Goal: Transaction & Acquisition: Purchase product/service

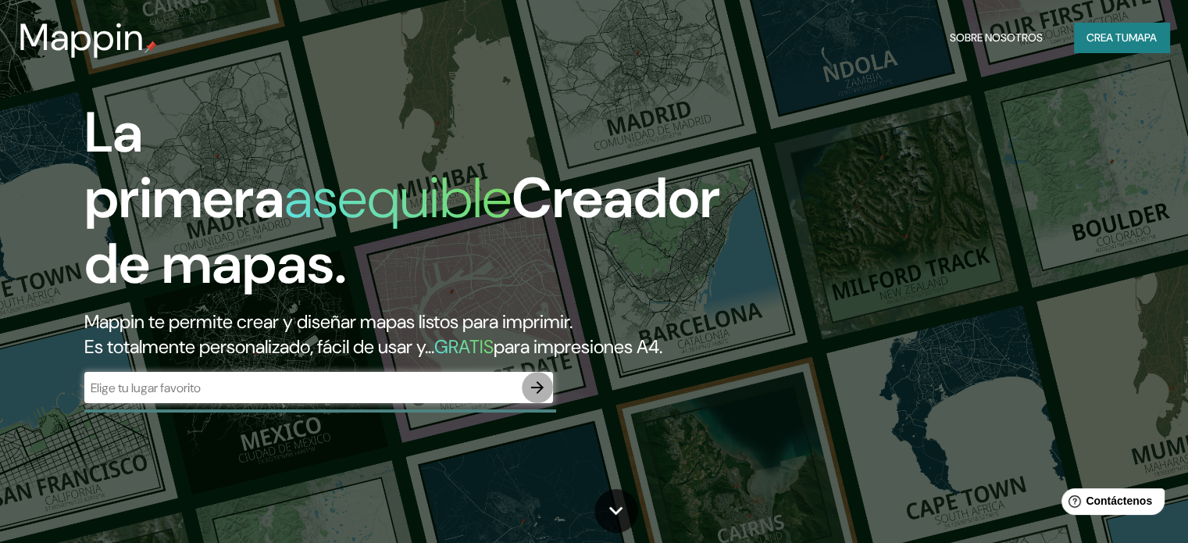
click at [539, 397] on icon "button" at bounding box center [537, 387] width 19 height 19
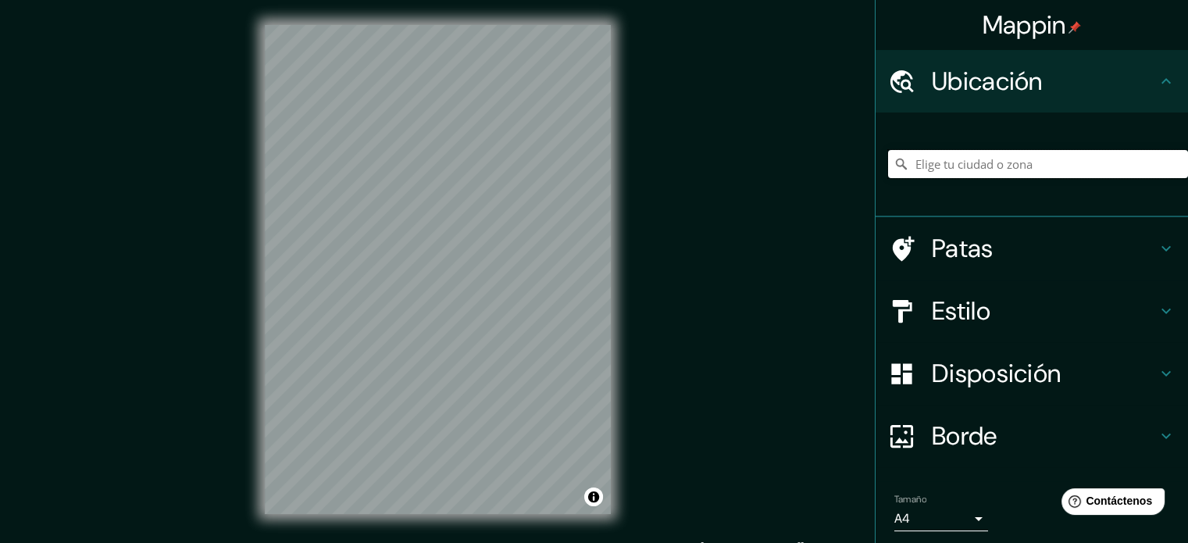
click at [988, 170] on input "Elige tu ciudad o zona" at bounding box center [1038, 164] width 300 height 28
type input "[GEOGRAPHIC_DATA], [GEOGRAPHIC_DATA], [GEOGRAPHIC_DATA]"
click at [1157, 305] on icon at bounding box center [1166, 311] width 19 height 19
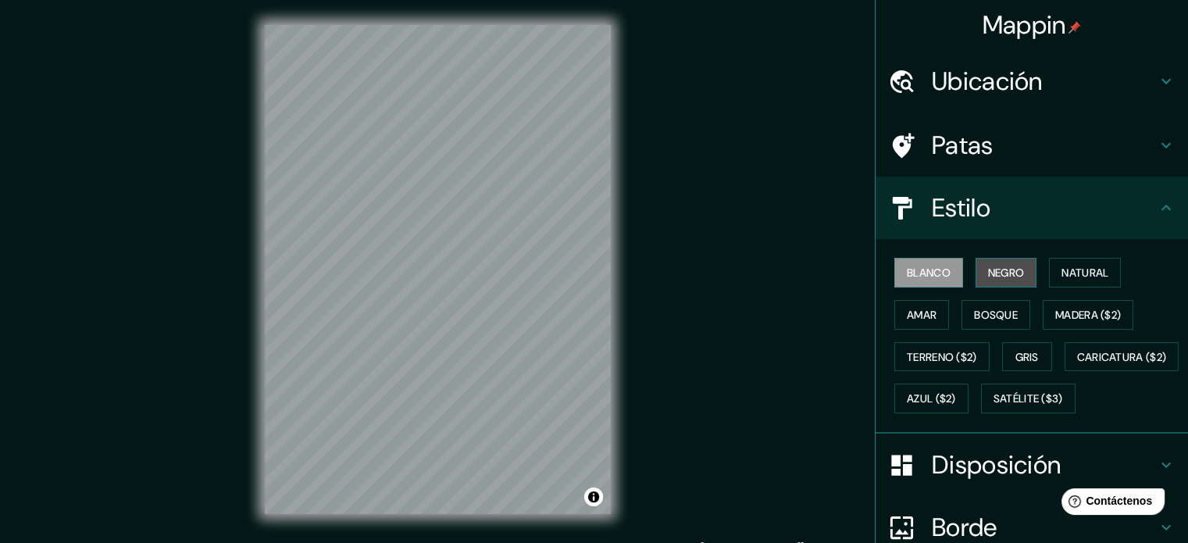
click at [996, 267] on font "Negro" at bounding box center [1006, 273] width 37 height 14
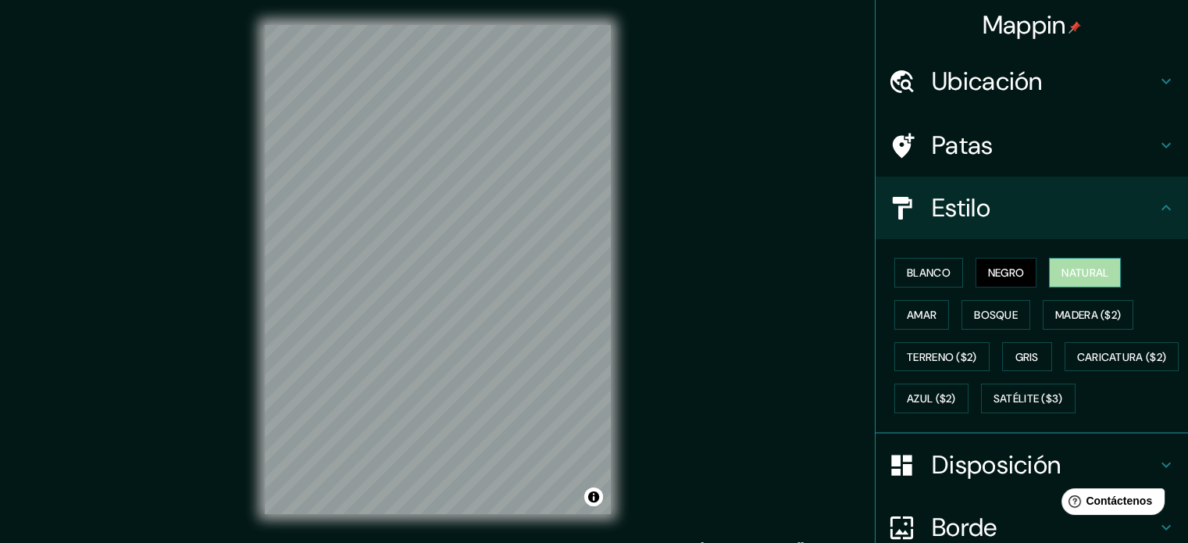
click at [1062, 276] on font "Natural" at bounding box center [1085, 273] width 47 height 14
click at [996, 305] on font "Bosque" at bounding box center [996, 315] width 44 height 20
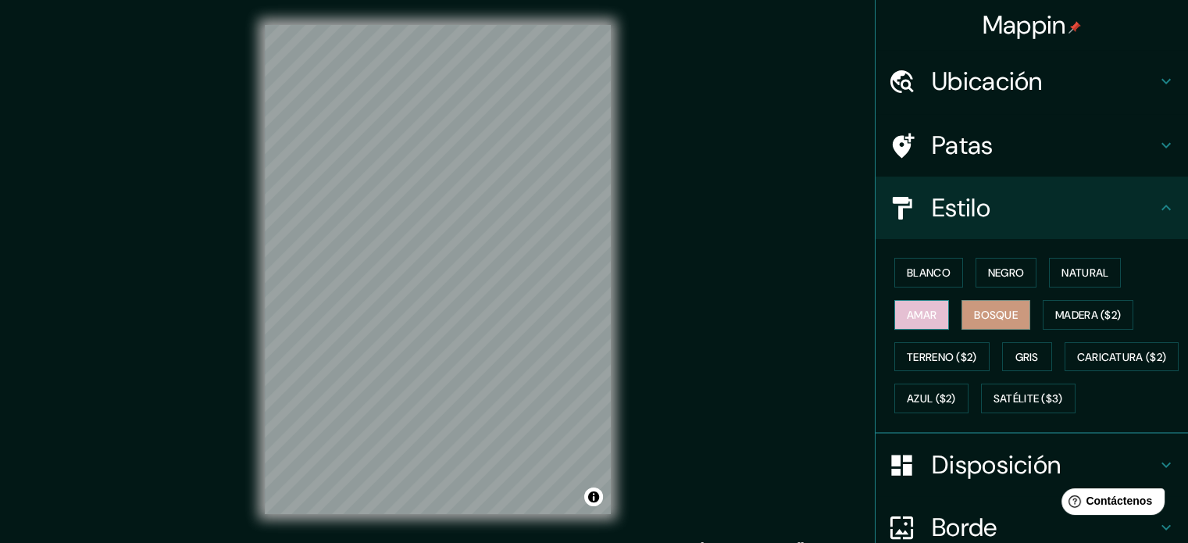
click at [919, 327] on button "Amar" at bounding box center [921, 315] width 55 height 30
click at [1094, 312] on font "Madera ($2)" at bounding box center [1088, 315] width 66 height 14
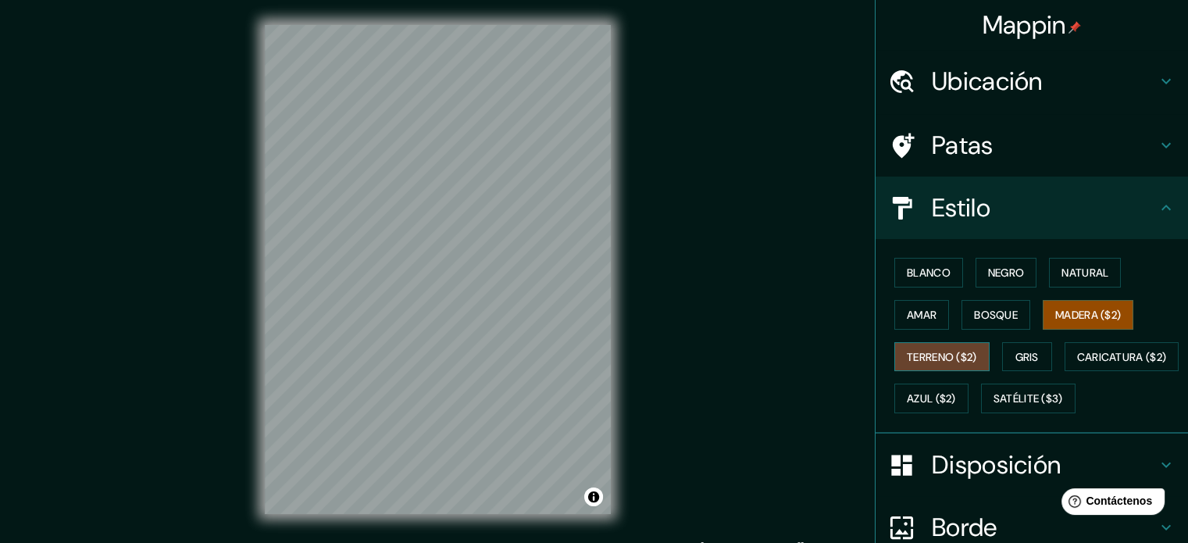
click at [965, 359] on font "Terreno ($2)" at bounding box center [942, 357] width 70 height 14
click at [1009, 366] on button "Gris" at bounding box center [1027, 357] width 50 height 30
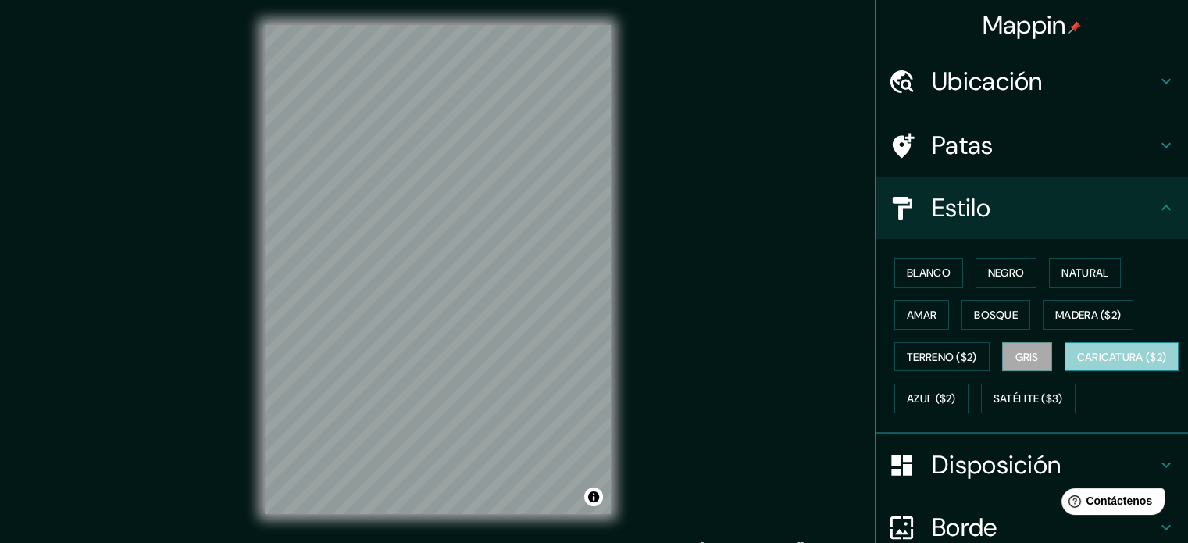
click at [1077, 364] on font "Caricatura ($2)" at bounding box center [1122, 357] width 90 height 14
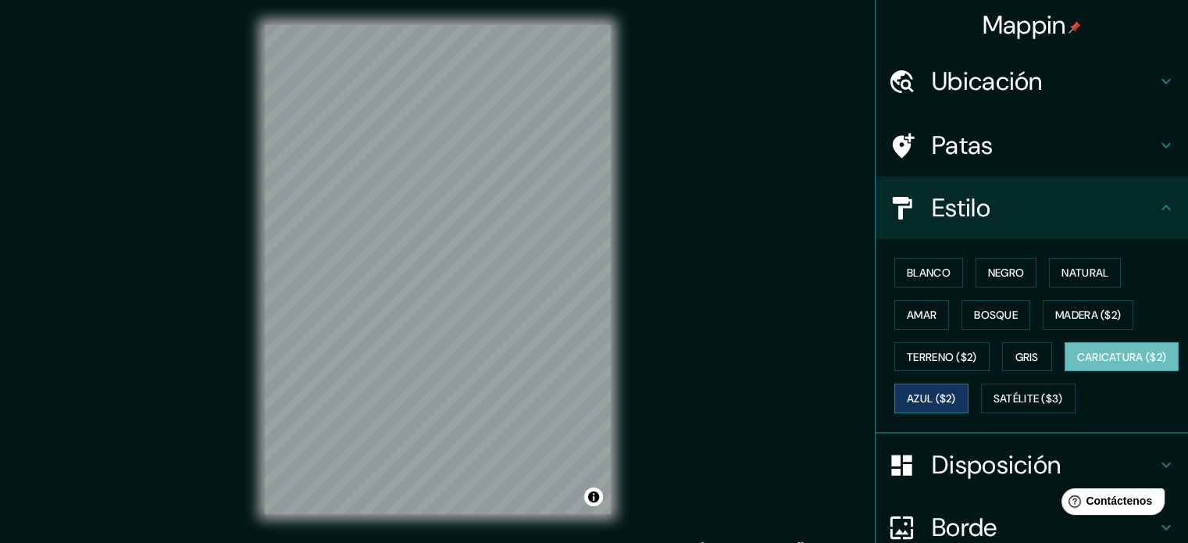
click at [956, 401] on font "Azul ($2)" at bounding box center [931, 399] width 49 height 14
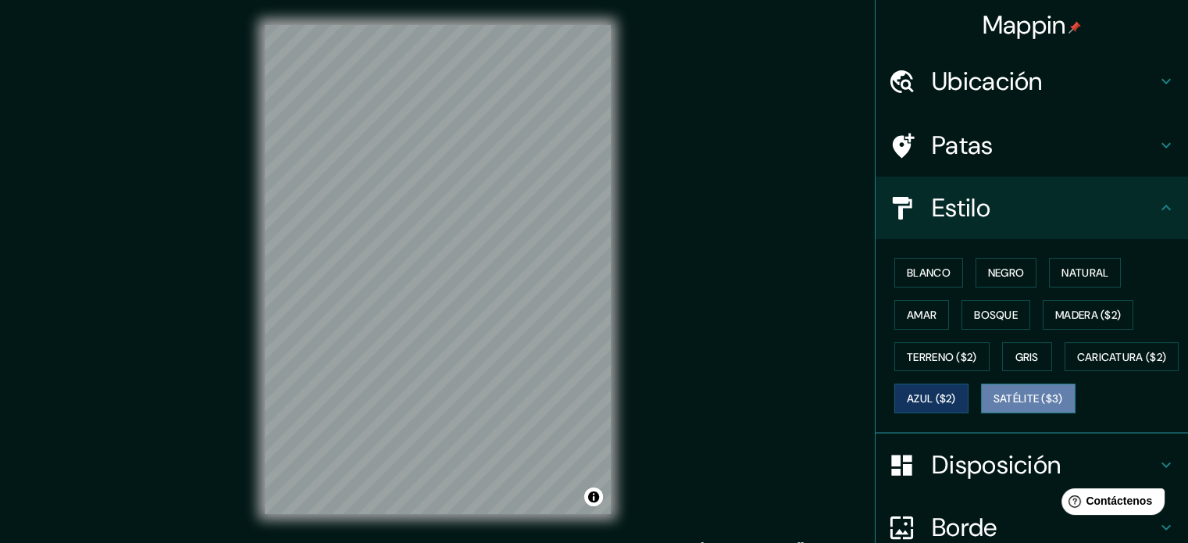
click at [981, 413] on button "Satélite ($3)" at bounding box center [1028, 399] width 95 height 30
click at [994, 406] on font "Satélite ($3)" at bounding box center [1029, 399] width 70 height 14
click at [1157, 200] on icon at bounding box center [1166, 207] width 19 height 19
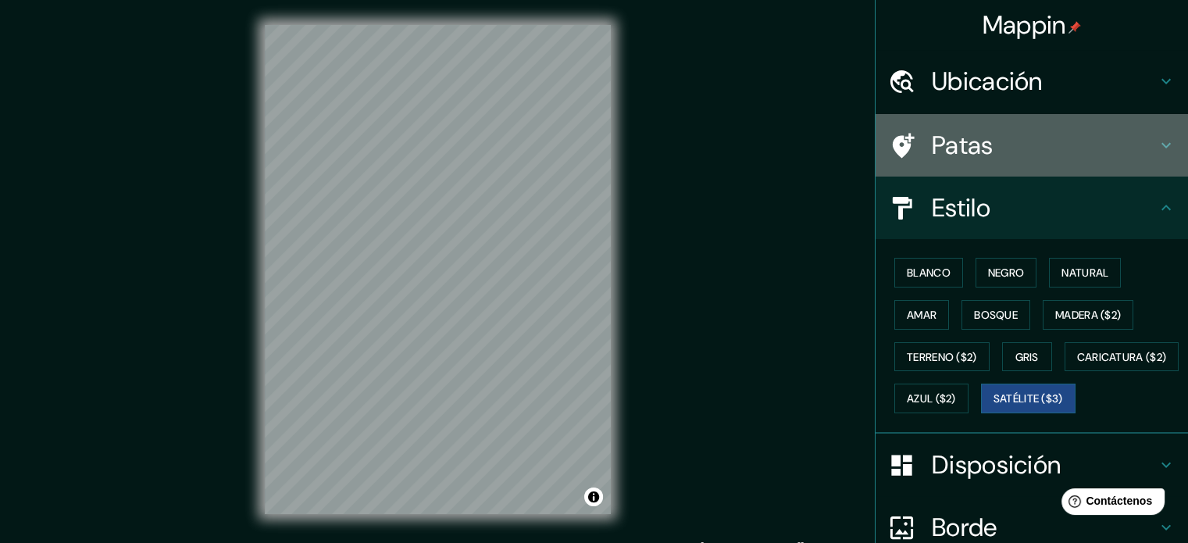
click at [1162, 144] on icon at bounding box center [1166, 145] width 9 height 5
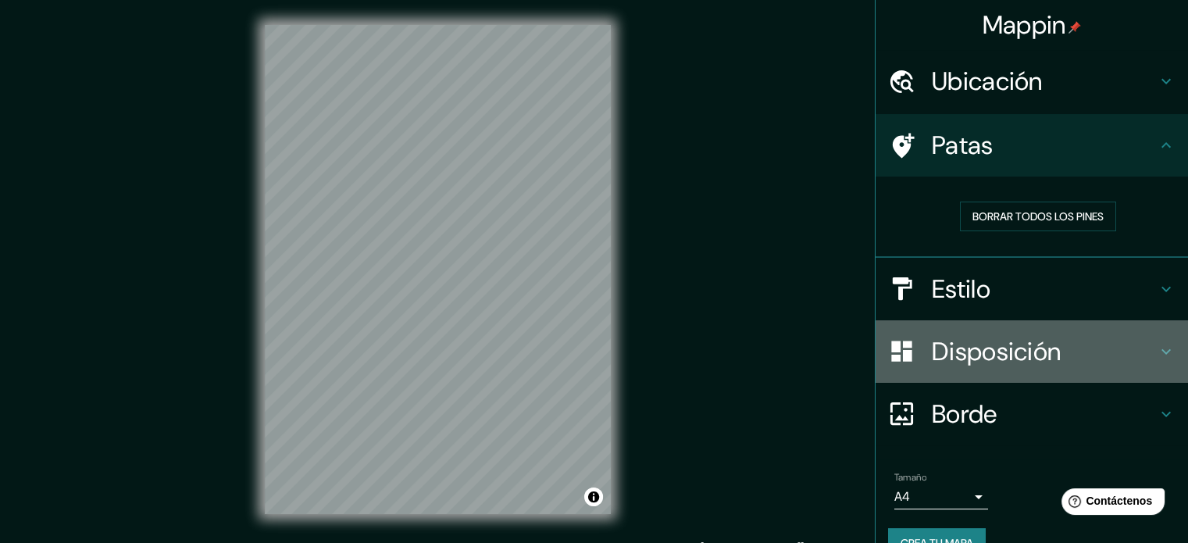
click at [1162, 352] on icon at bounding box center [1166, 350] width 9 height 5
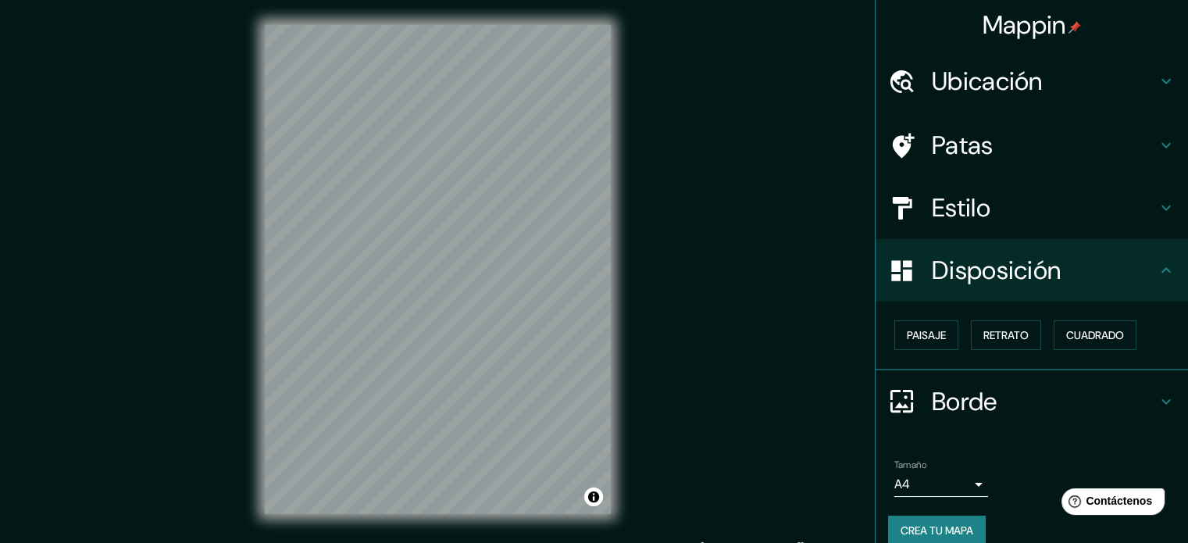
click at [1155, 412] on div "Borde" at bounding box center [1032, 401] width 312 height 62
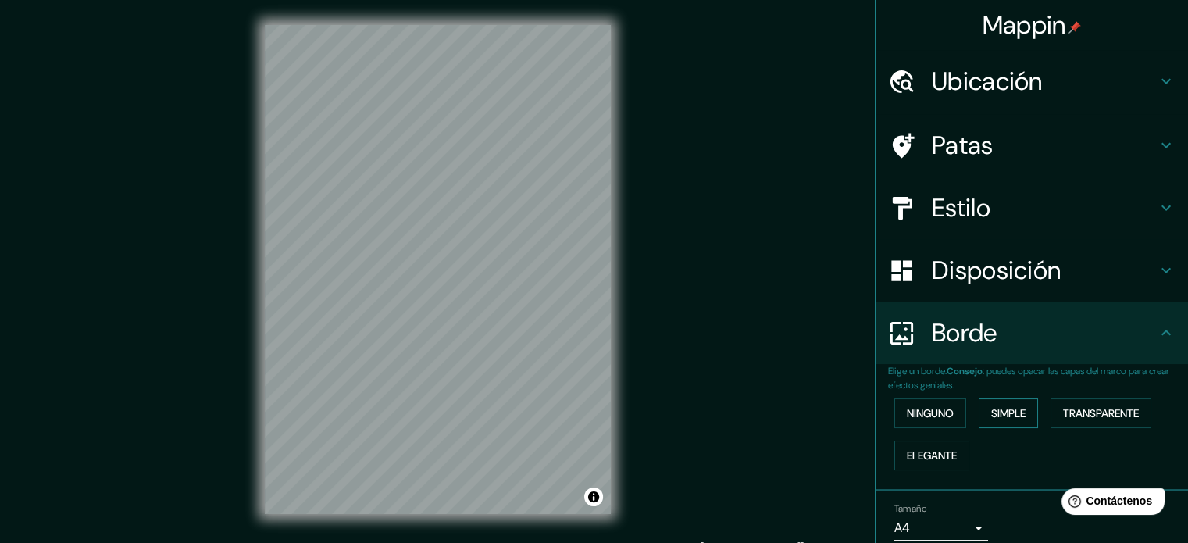
click at [991, 409] on font "Simple" at bounding box center [1008, 413] width 34 height 14
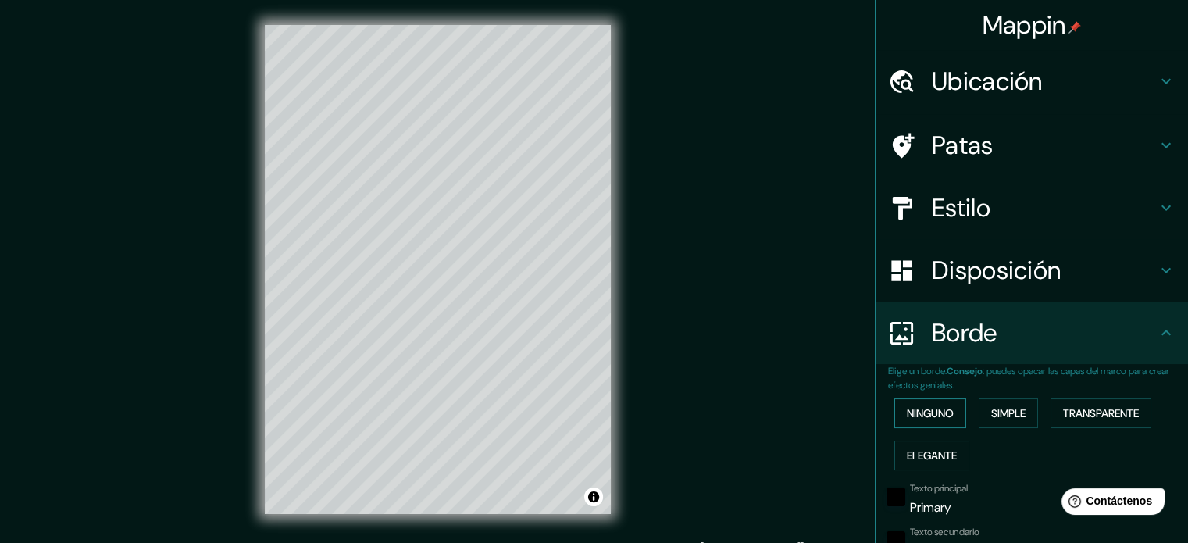
click at [919, 408] on font "Ninguno" at bounding box center [930, 413] width 47 height 14
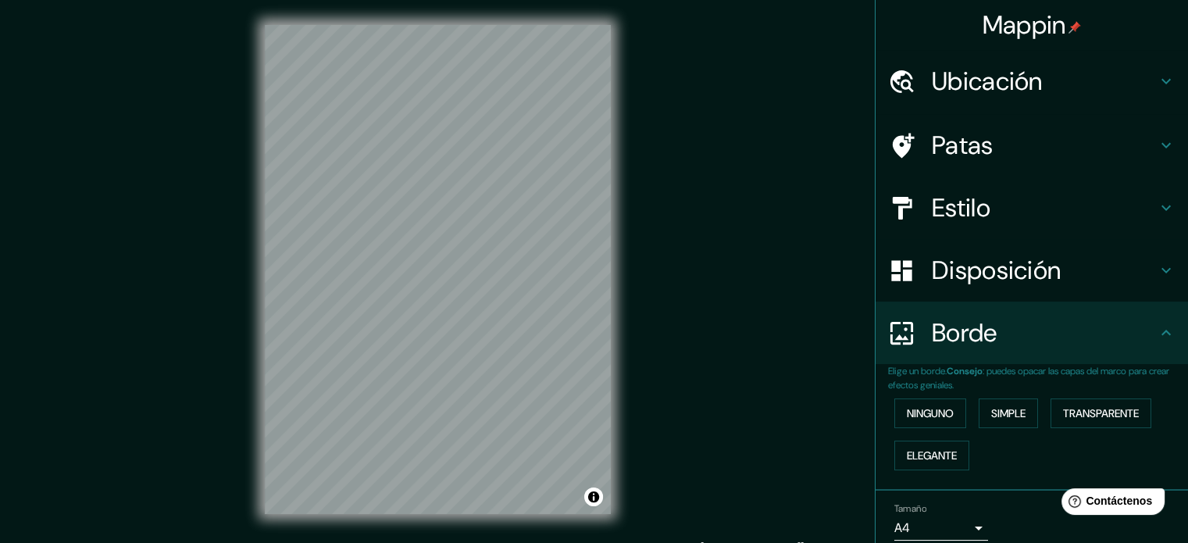
click at [1157, 273] on icon at bounding box center [1166, 270] width 19 height 19
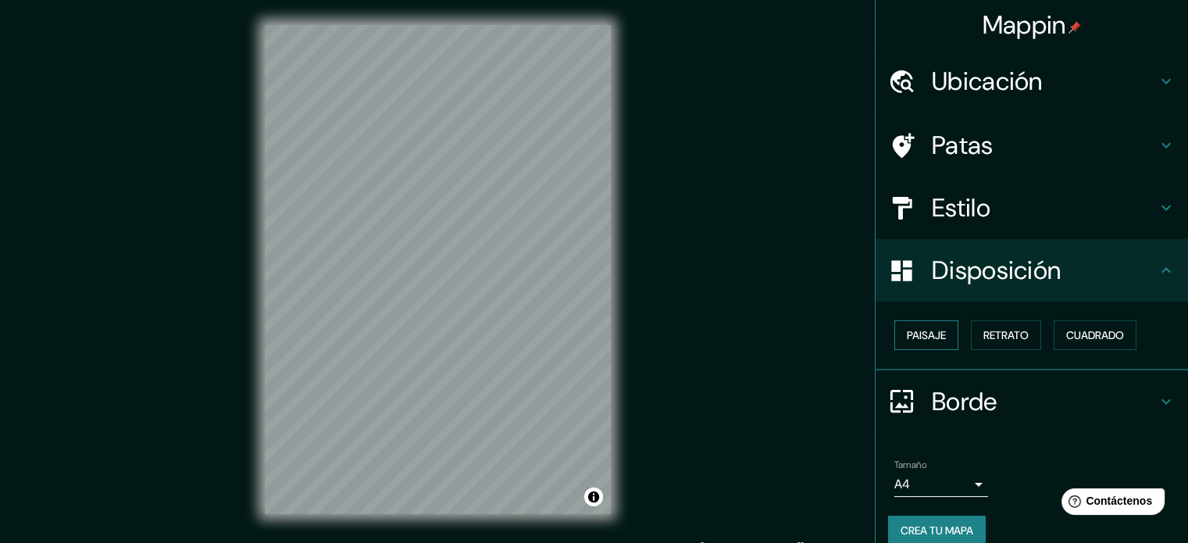
click at [910, 339] on font "Paisaje" at bounding box center [926, 335] width 39 height 14
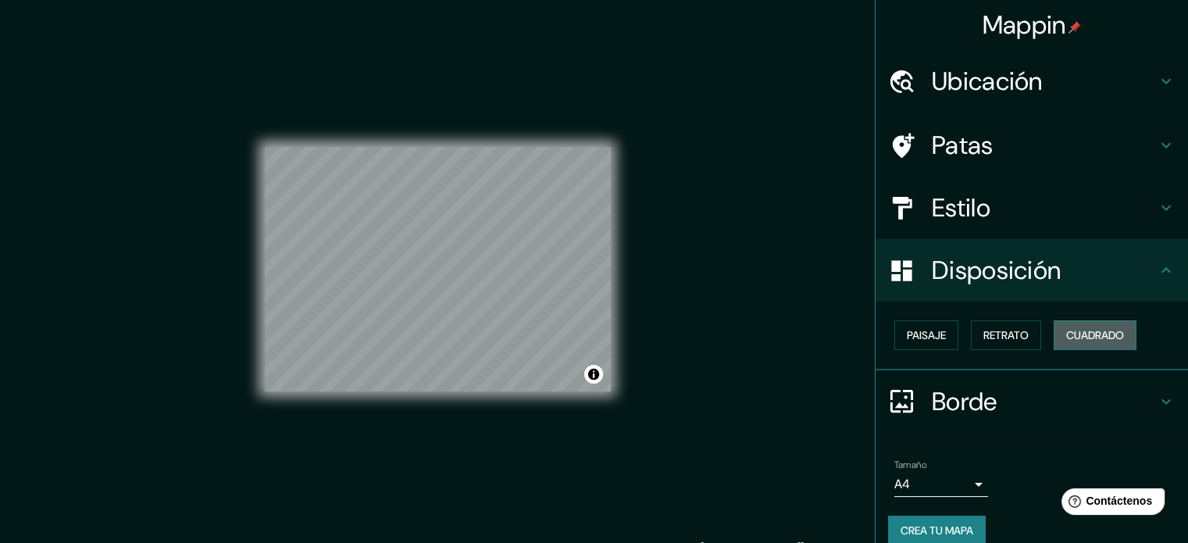
click at [1066, 335] on font "Cuadrado" at bounding box center [1095, 335] width 58 height 14
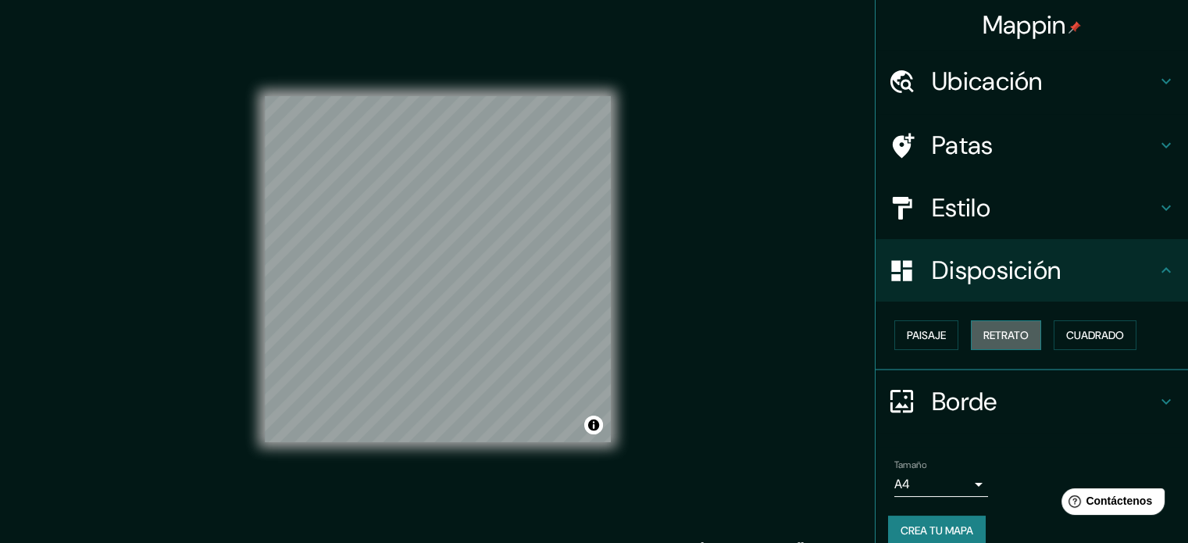
click at [1013, 335] on font "Retrato" at bounding box center [1005, 335] width 45 height 14
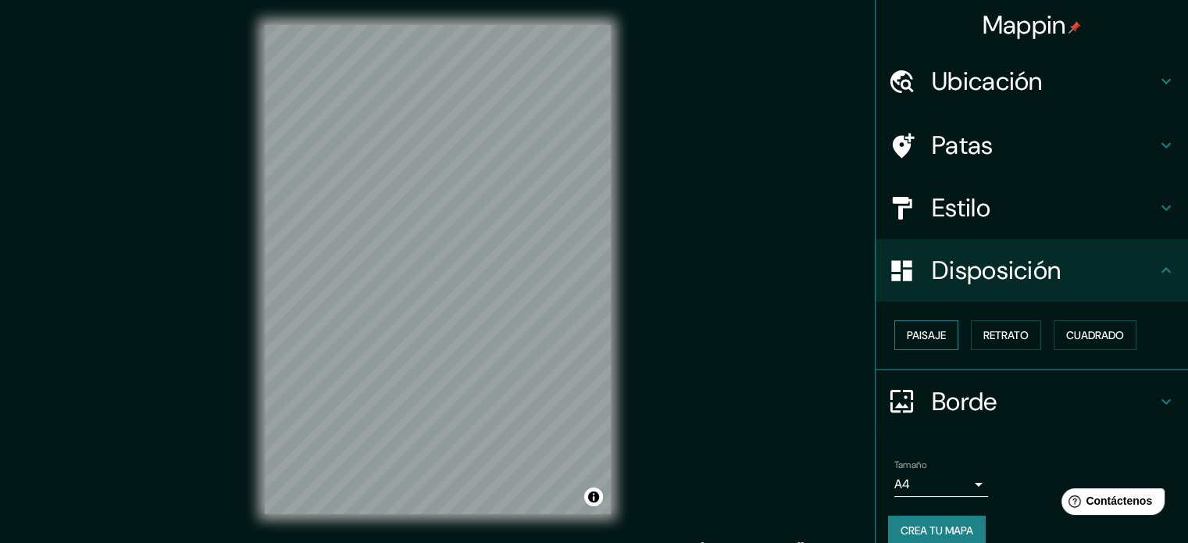
click at [934, 321] on button "Paisaje" at bounding box center [926, 335] width 64 height 30
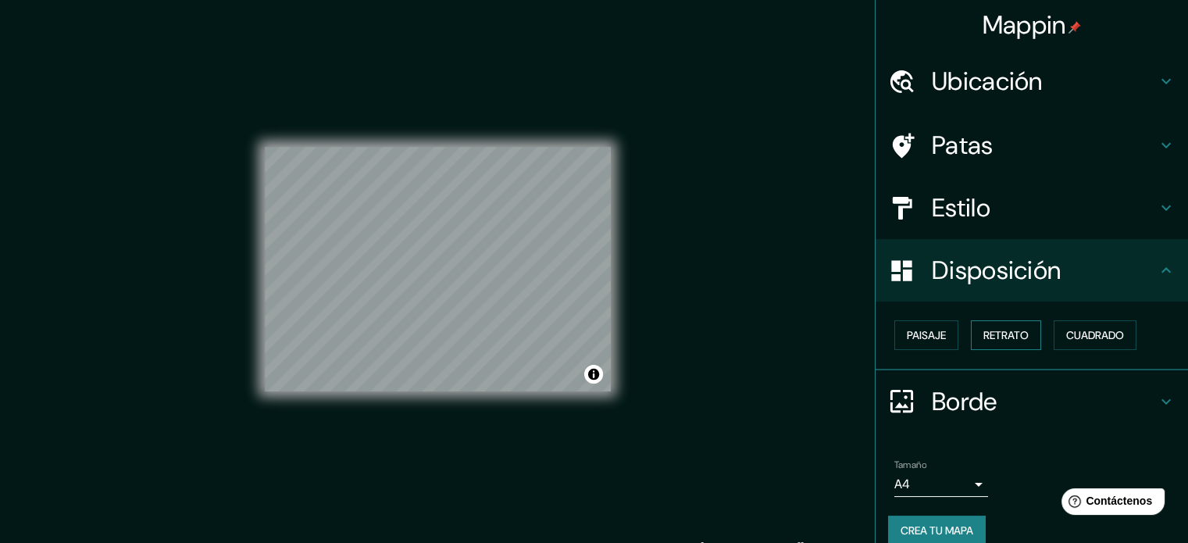
click at [983, 332] on font "Retrato" at bounding box center [1005, 335] width 45 height 14
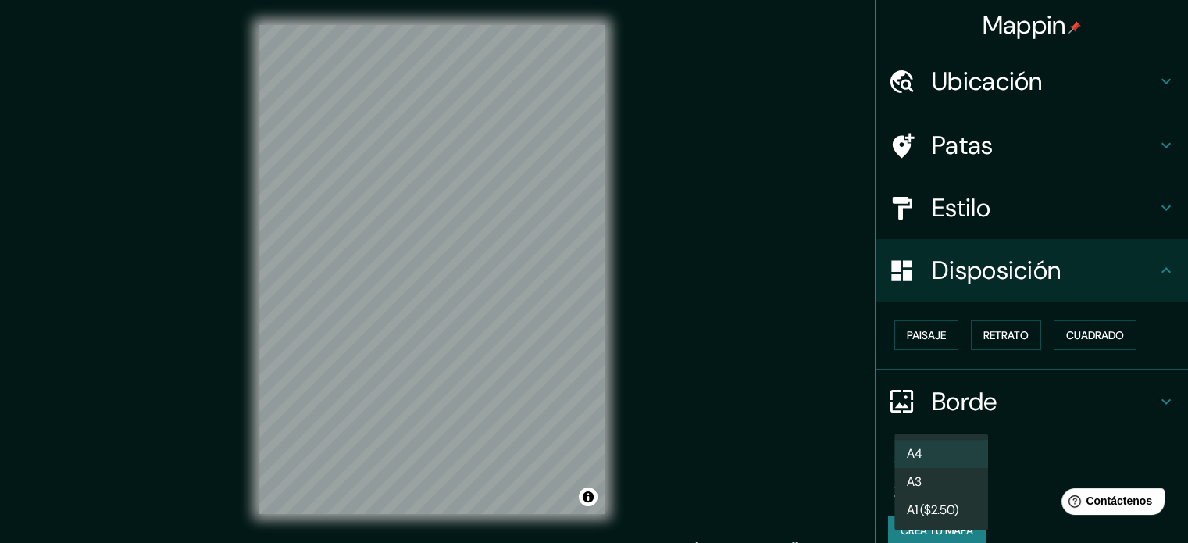
click at [970, 484] on body "Mappin Ubicación Villa Alta, Tlaxcala, México Villa Alta Tlaxcala, México Calle…" at bounding box center [594, 271] width 1188 height 543
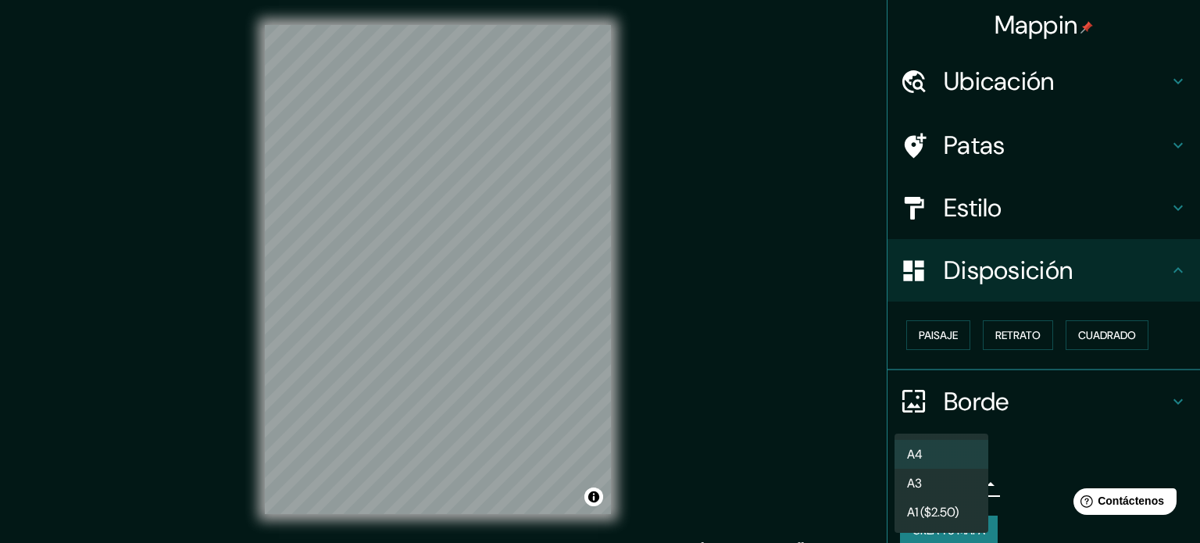
click at [1033, 448] on div at bounding box center [600, 271] width 1200 height 543
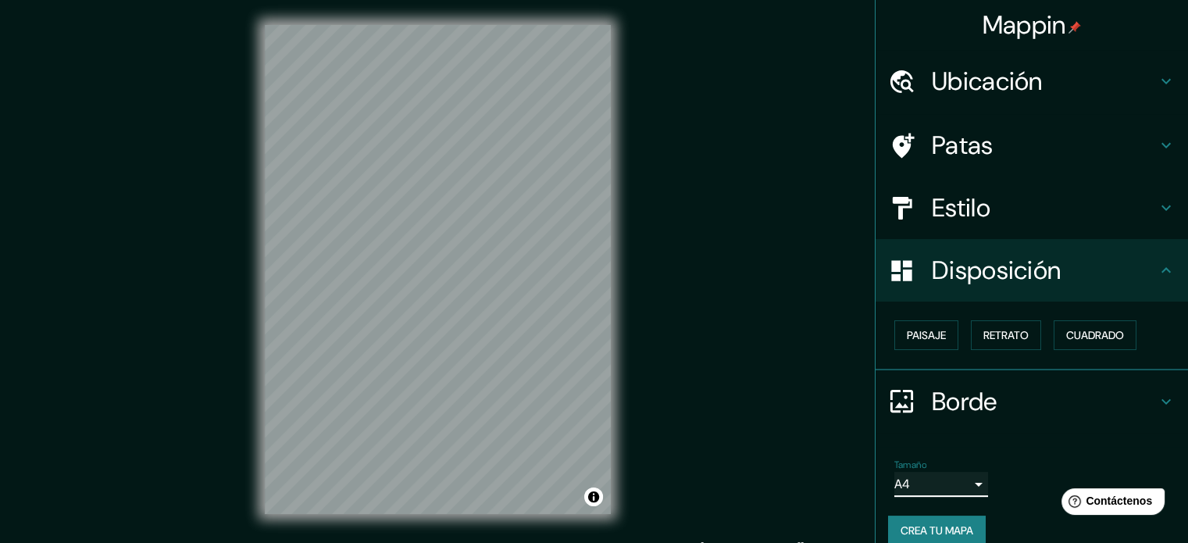
scroll to position [19, 0]
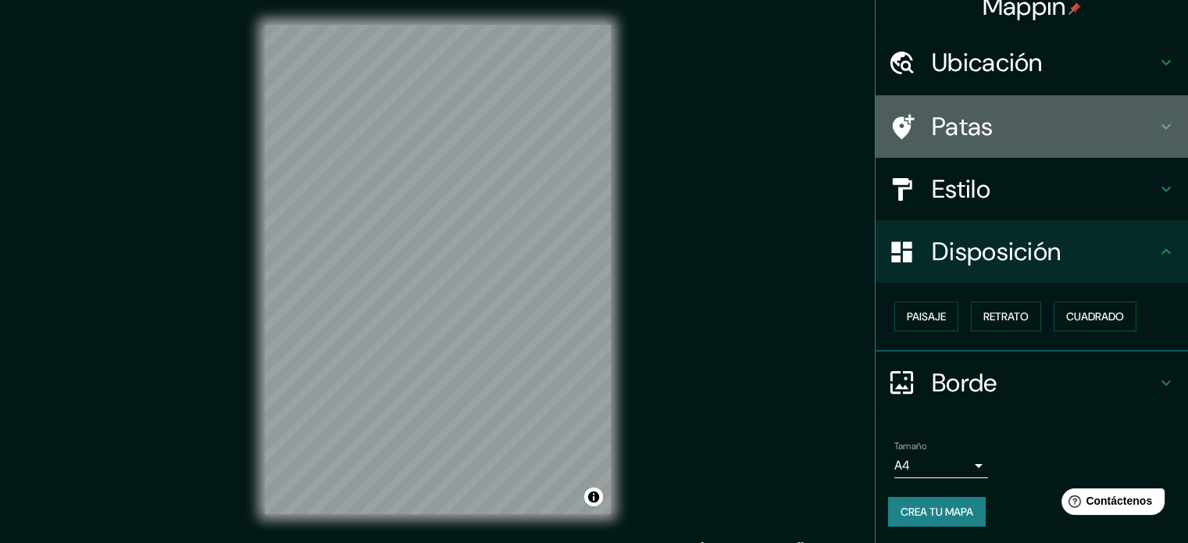
click at [1157, 117] on icon at bounding box center [1166, 126] width 19 height 19
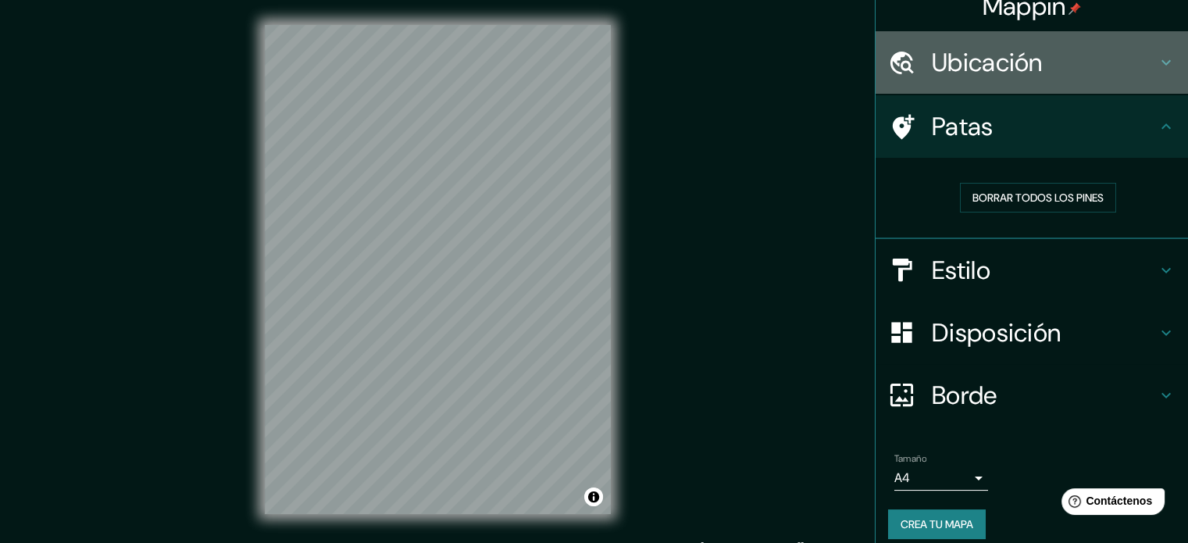
click at [1157, 65] on icon at bounding box center [1166, 62] width 19 height 19
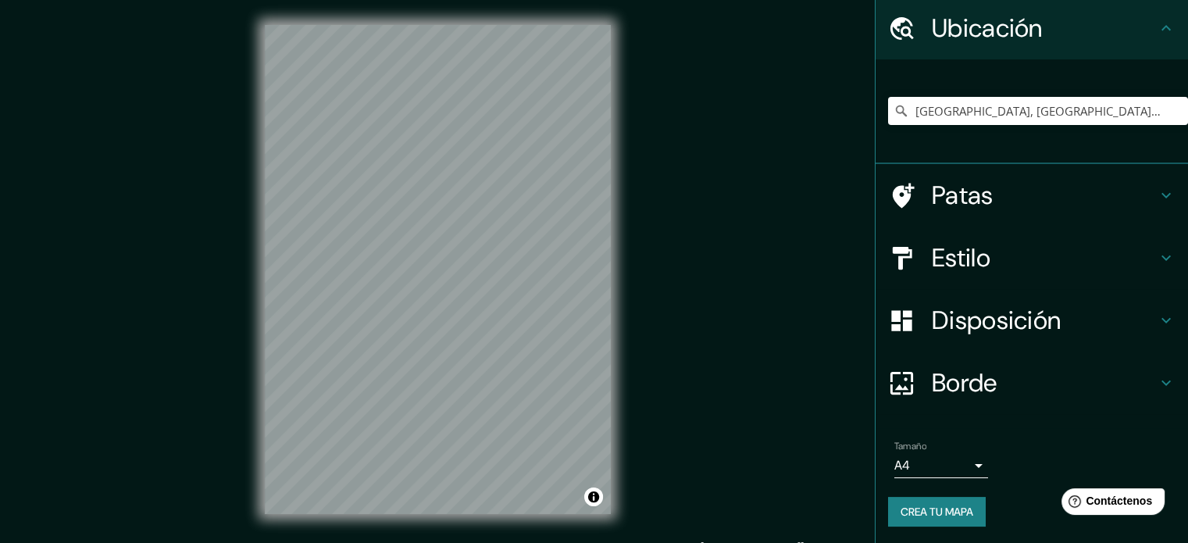
scroll to position [54, 0]
click at [912, 512] on font "Crea tu mapa" at bounding box center [937, 511] width 73 height 14
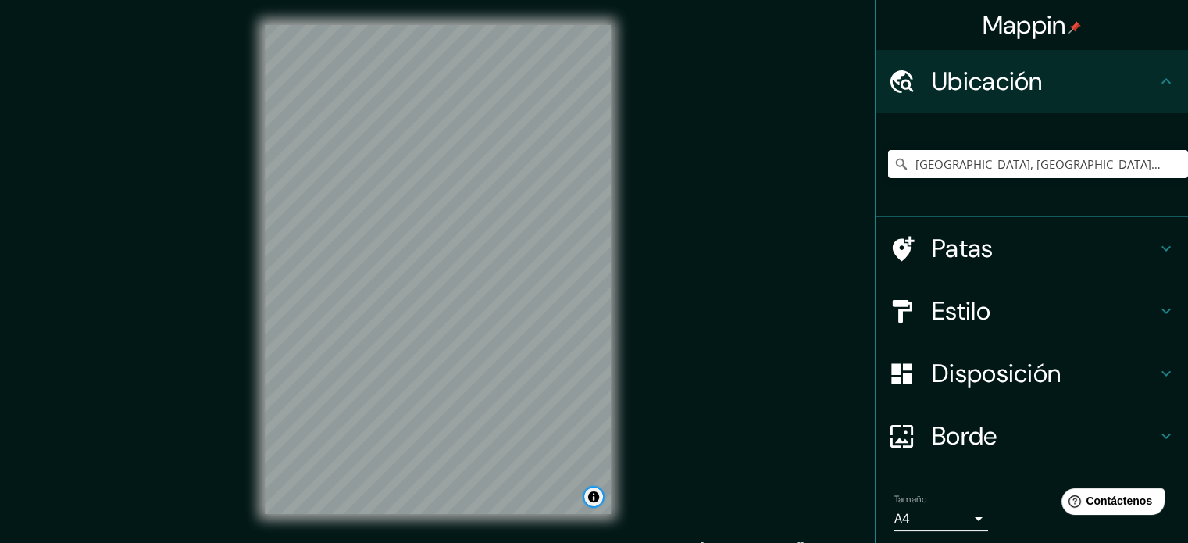
click at [594, 497] on button "Activar o desactivar atribución" at bounding box center [593, 496] width 19 height 19
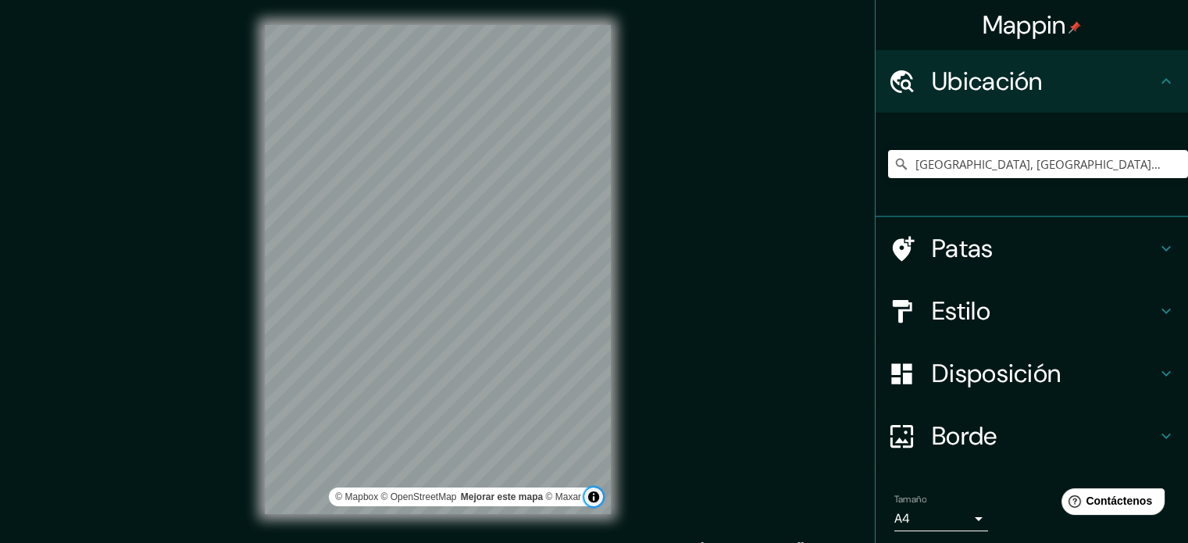
click at [594, 497] on button "Activar o desactivar atribución" at bounding box center [593, 496] width 19 height 19
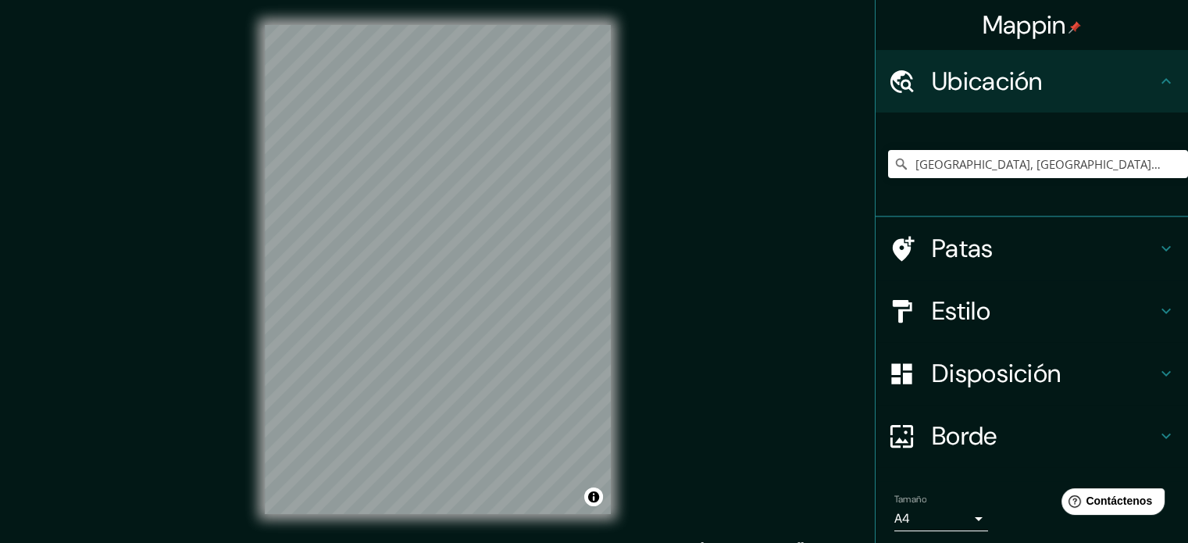
click at [675, 455] on div "Mappin Ubicación Villa Alta, Tlaxcala, México Villa Alta Tlaxcala, México Calle…" at bounding box center [594, 282] width 1188 height 564
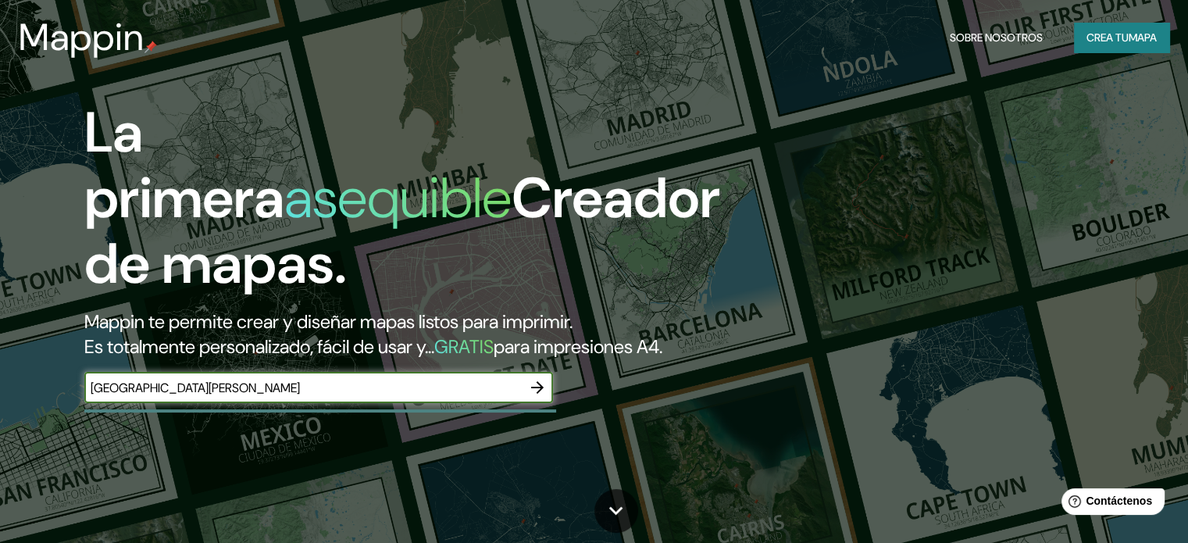
type input "[GEOGRAPHIC_DATA][PERSON_NAME]"
click at [544, 397] on icon "button" at bounding box center [537, 387] width 19 height 19
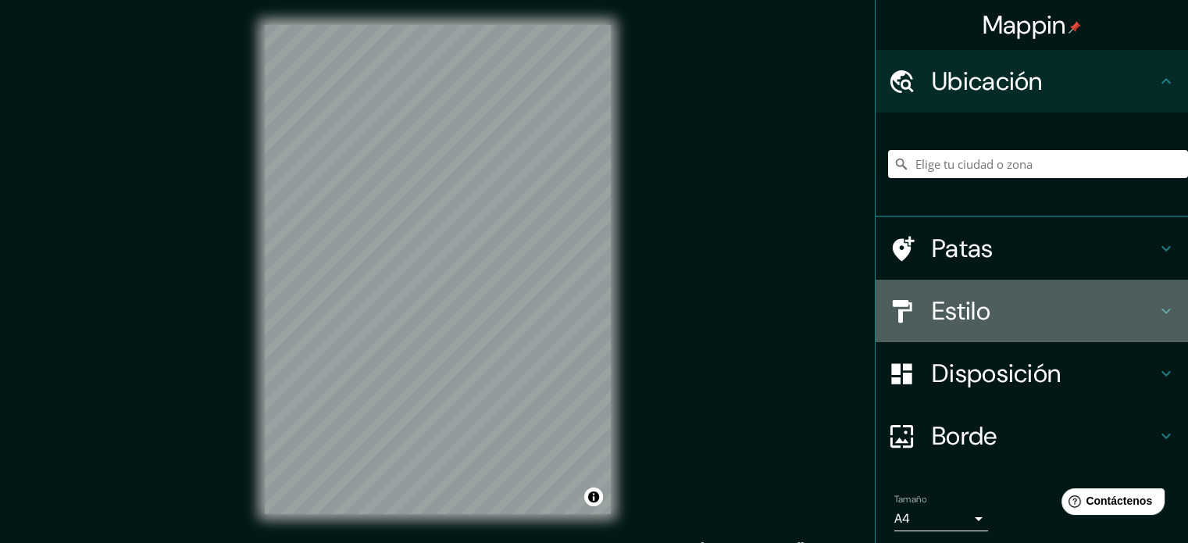
click at [1157, 302] on icon at bounding box center [1166, 311] width 19 height 19
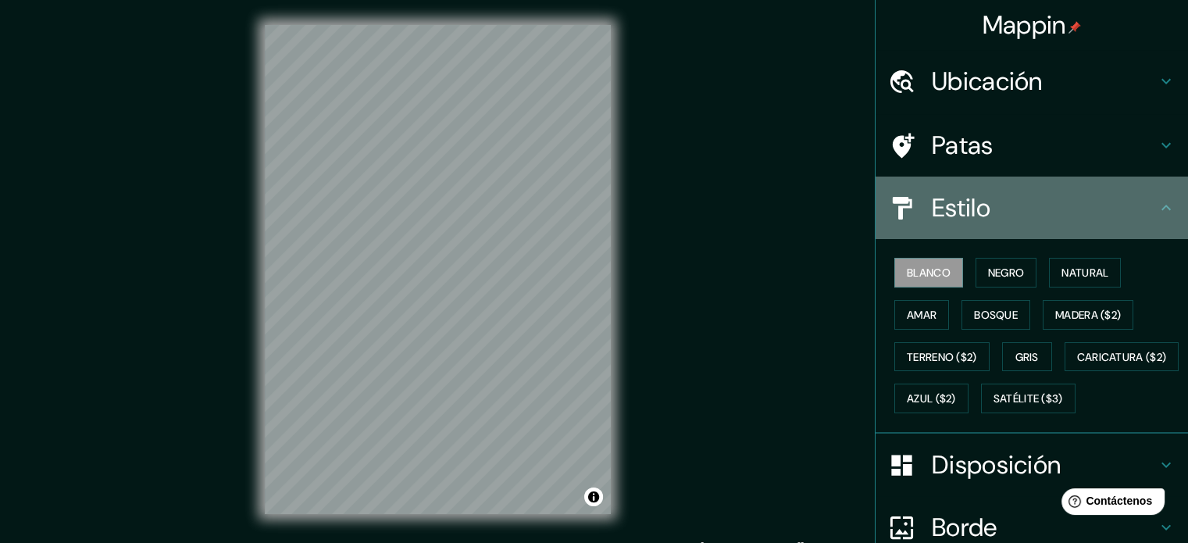
click at [1157, 209] on icon at bounding box center [1166, 207] width 19 height 19
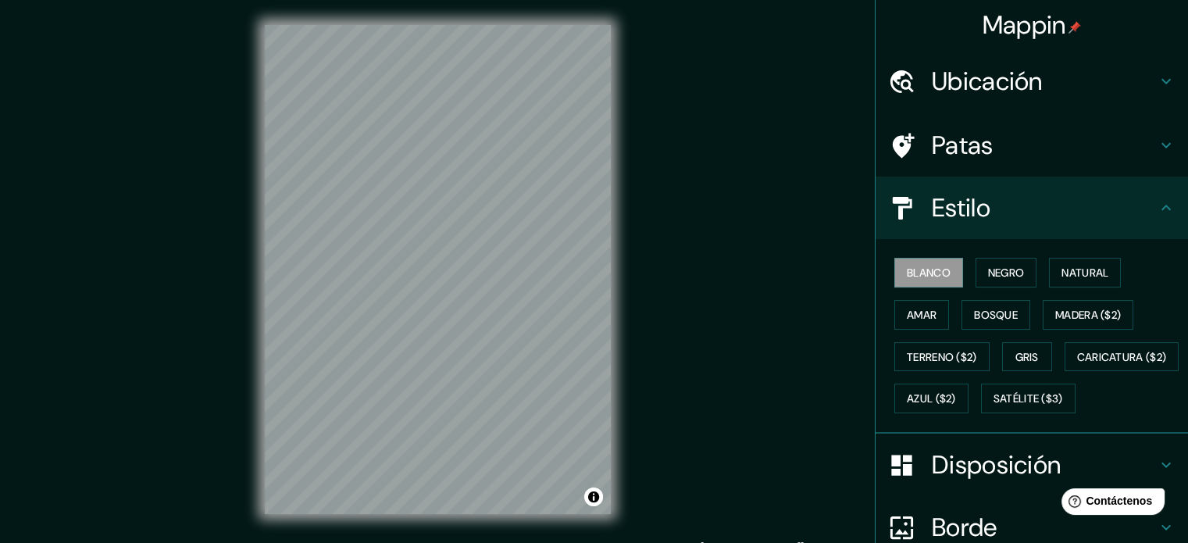
click at [1165, 357] on div "Blanco Negro Natural Amar Bosque Madera ($2) Terreno ($2) Gris Caricatura ($2) …" at bounding box center [1038, 336] width 300 height 168
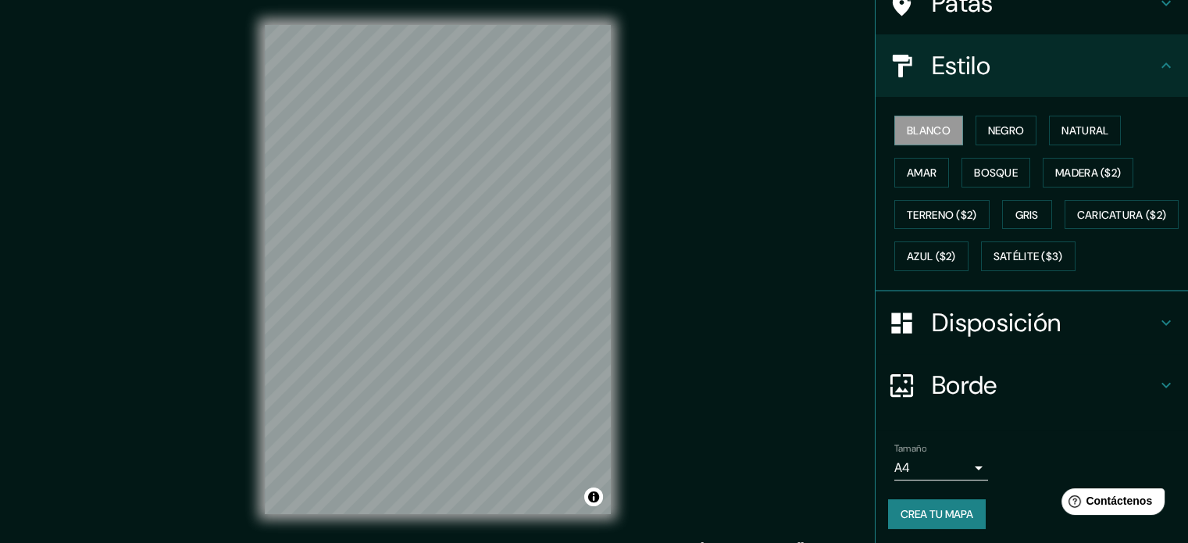
scroll to position [184, 0]
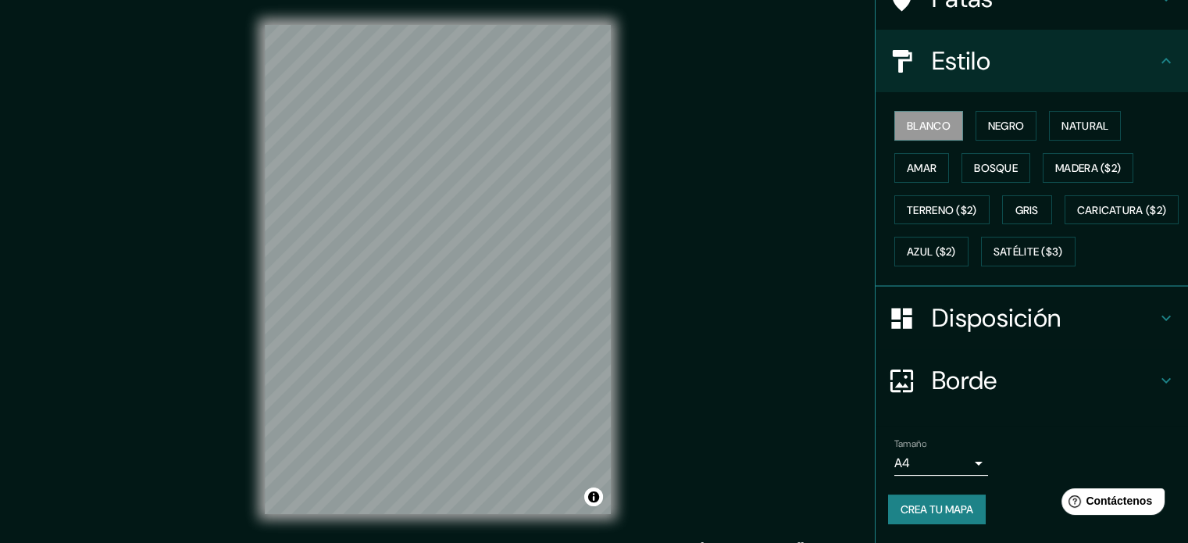
click at [1157, 318] on icon at bounding box center [1166, 318] width 19 height 19
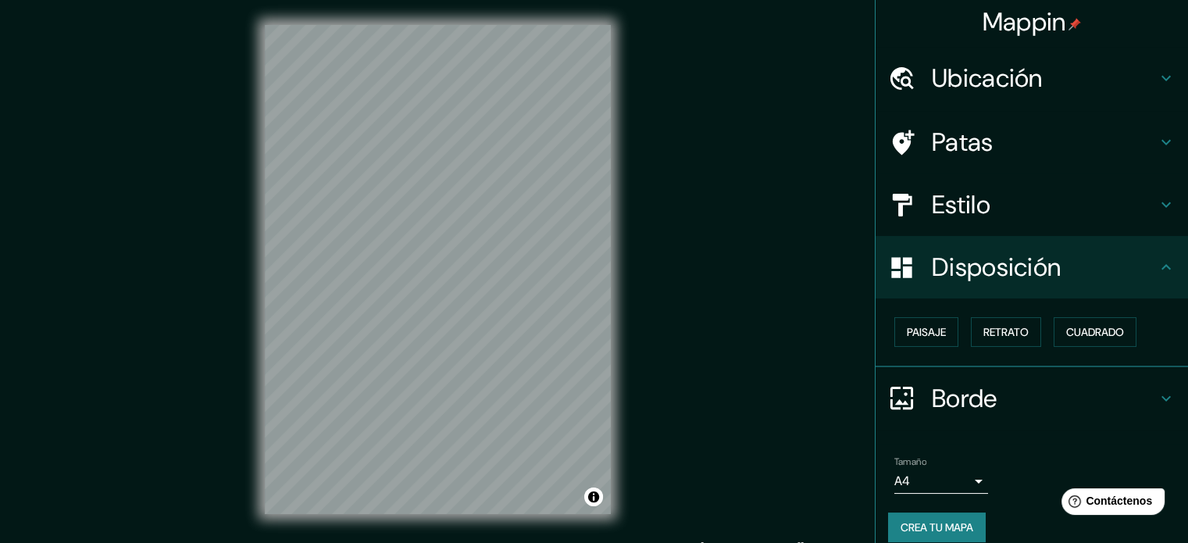
scroll to position [0, 0]
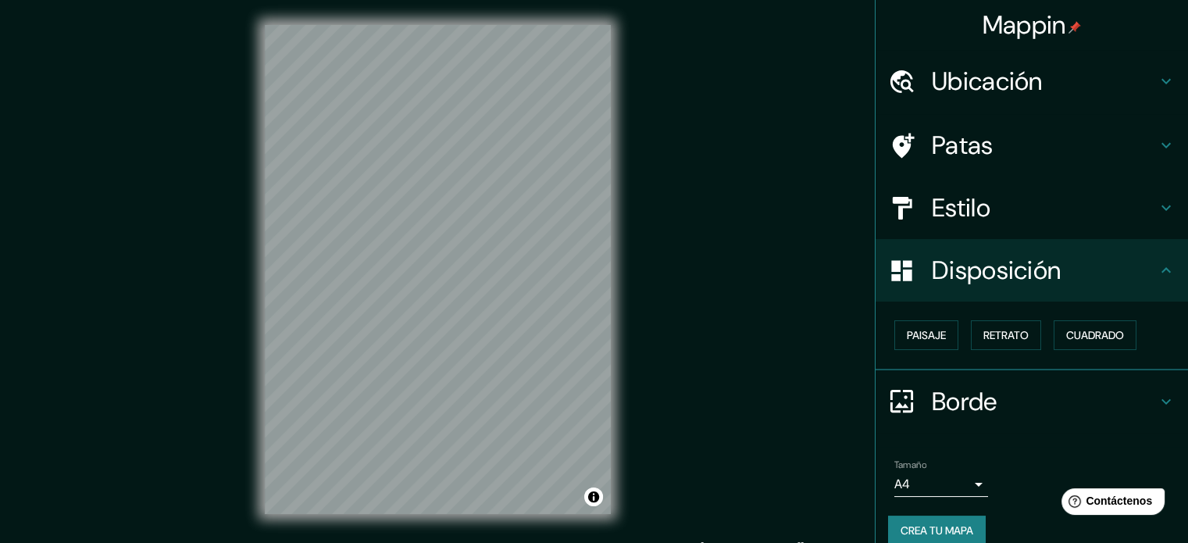
click at [1137, 87] on h4 "Ubicación" at bounding box center [1044, 81] width 225 height 31
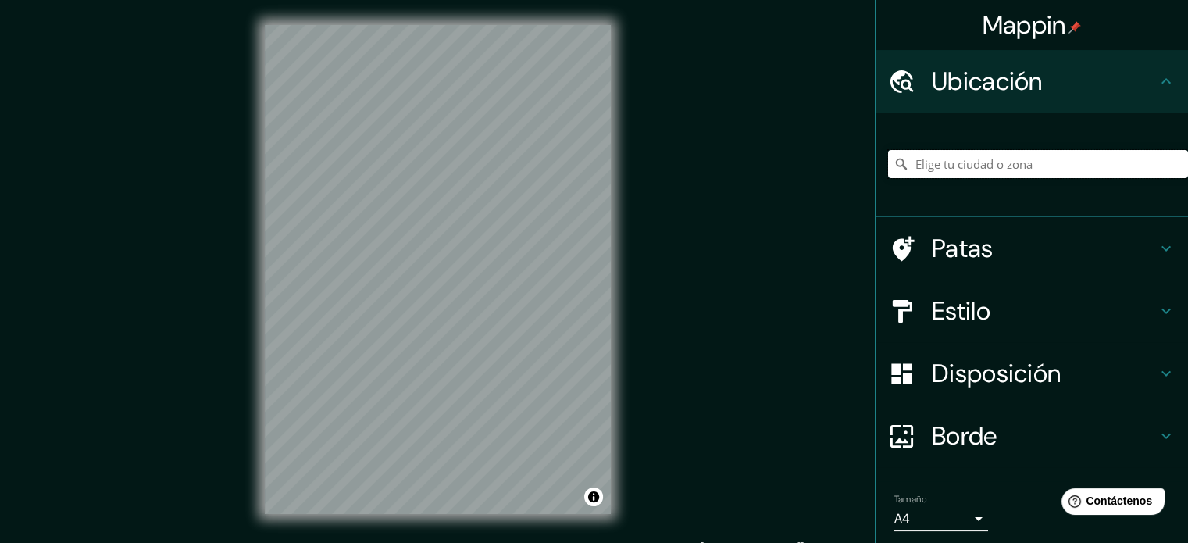
click at [1012, 162] on input "Elige tu ciudad o zona" at bounding box center [1038, 164] width 300 height 28
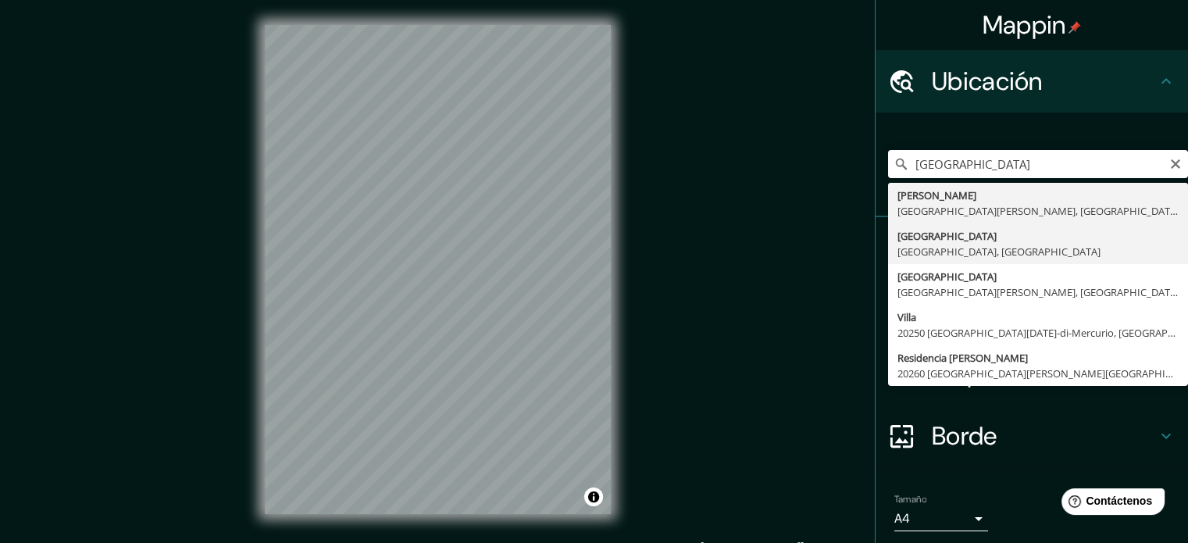
type input "[GEOGRAPHIC_DATA], [GEOGRAPHIC_DATA], [GEOGRAPHIC_DATA]"
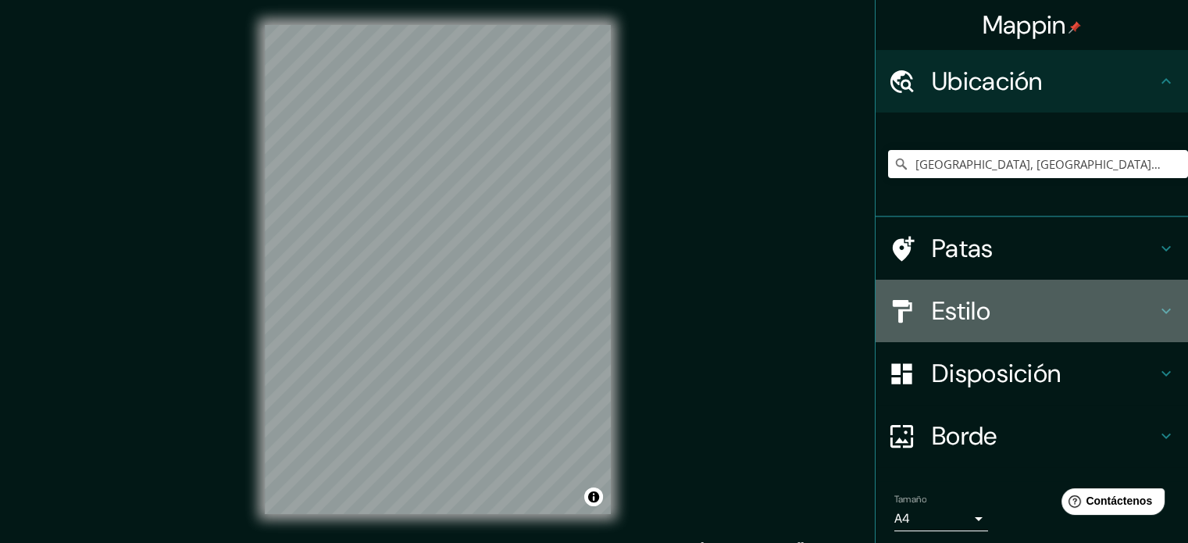
click at [1157, 302] on icon at bounding box center [1166, 311] width 19 height 19
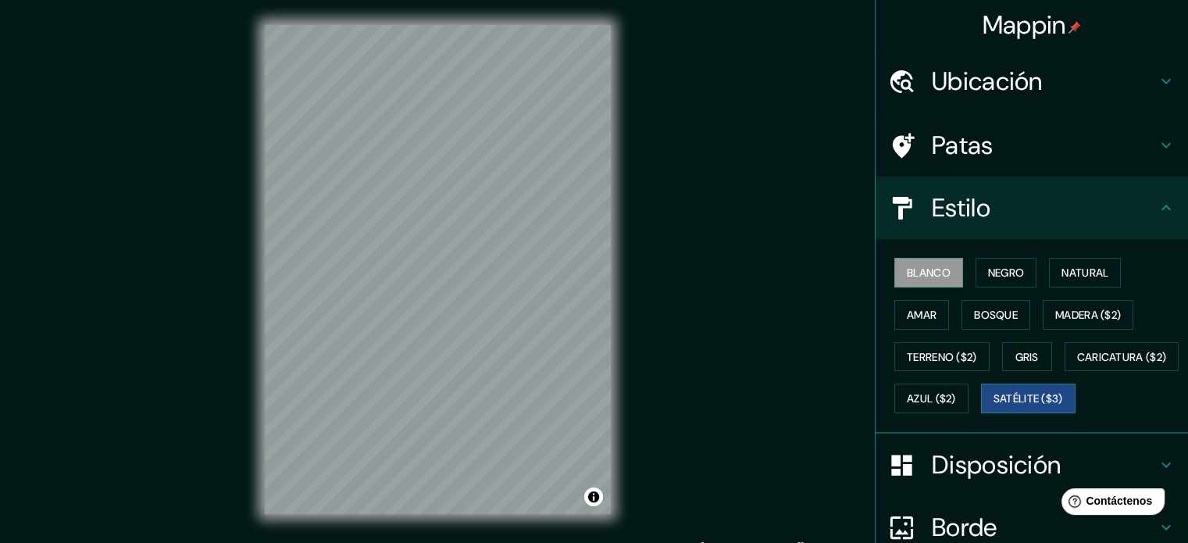
click at [994, 406] on font "Satélite ($3)" at bounding box center [1029, 399] width 70 height 14
